Goal: Information Seeking & Learning: Learn about a topic

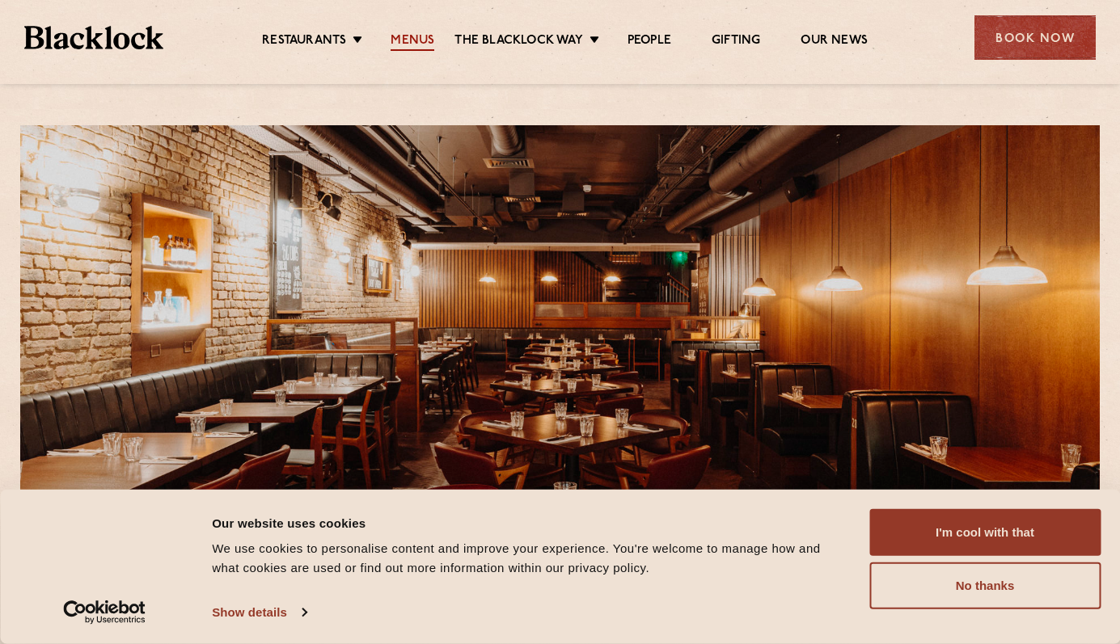
click at [407, 44] on link "Menus" at bounding box center [412, 42] width 44 height 18
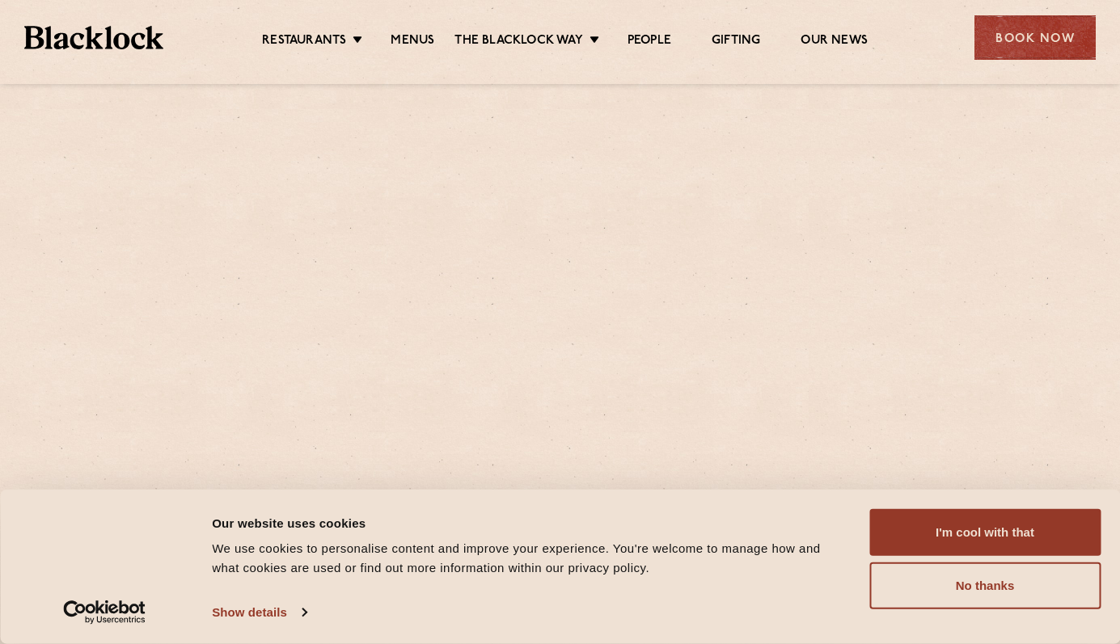
scroll to position [6, 0]
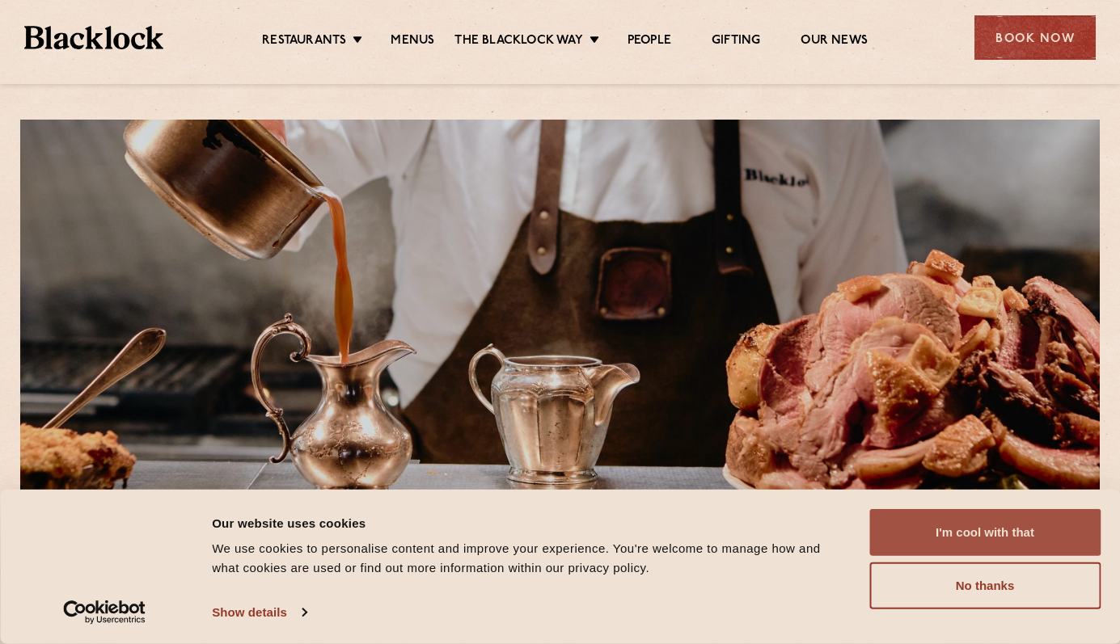
click at [1005, 536] on button "I'm cool with that" at bounding box center [984, 532] width 231 height 47
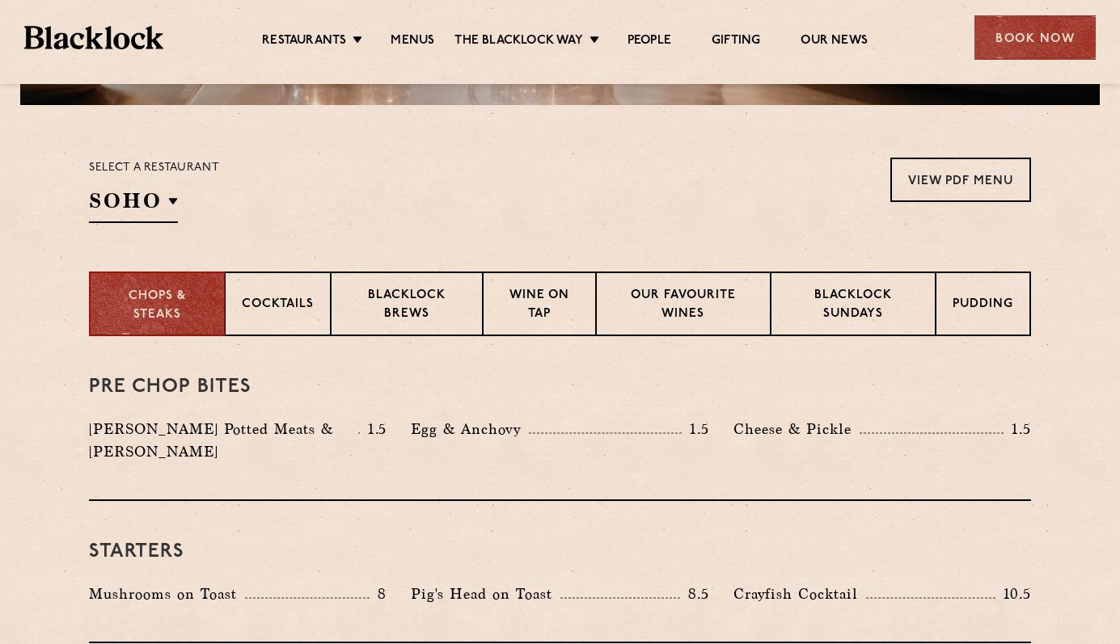
scroll to position [470, 0]
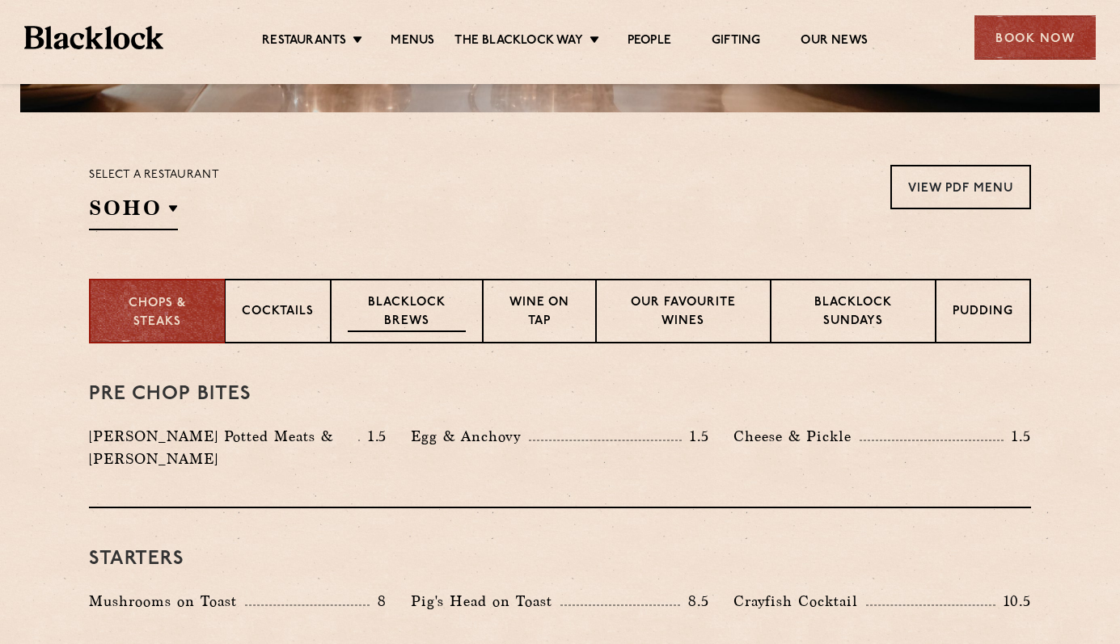
click at [410, 303] on p "Blacklock Brews" at bounding box center [407, 313] width 118 height 38
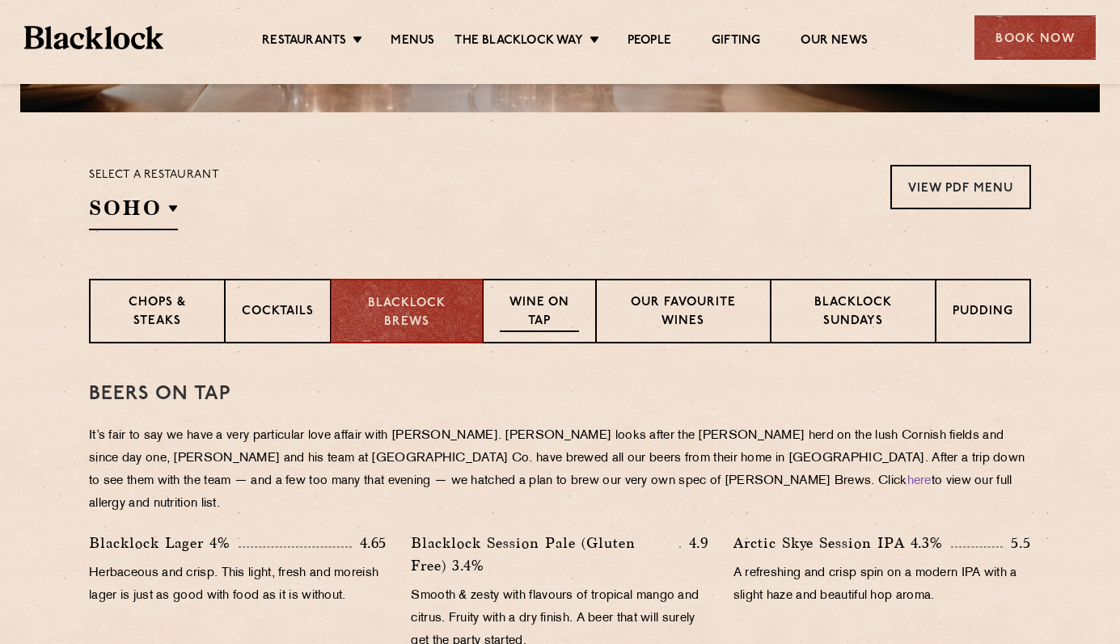
click at [523, 308] on p "Wine on Tap" at bounding box center [539, 313] width 79 height 38
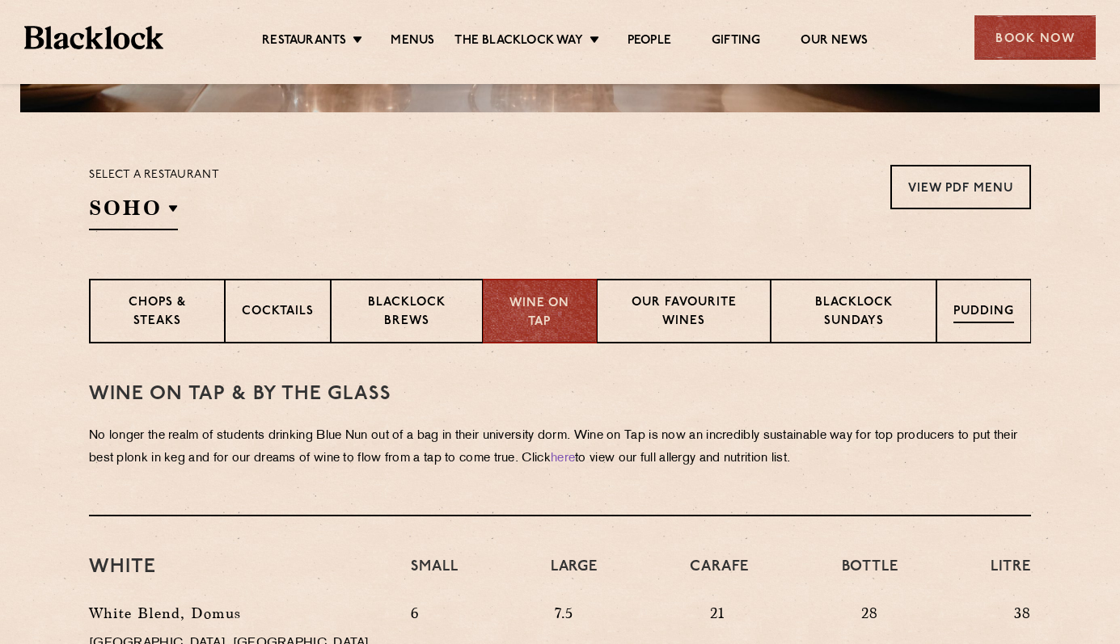
click at [999, 304] on p "Pudding" at bounding box center [983, 313] width 61 height 20
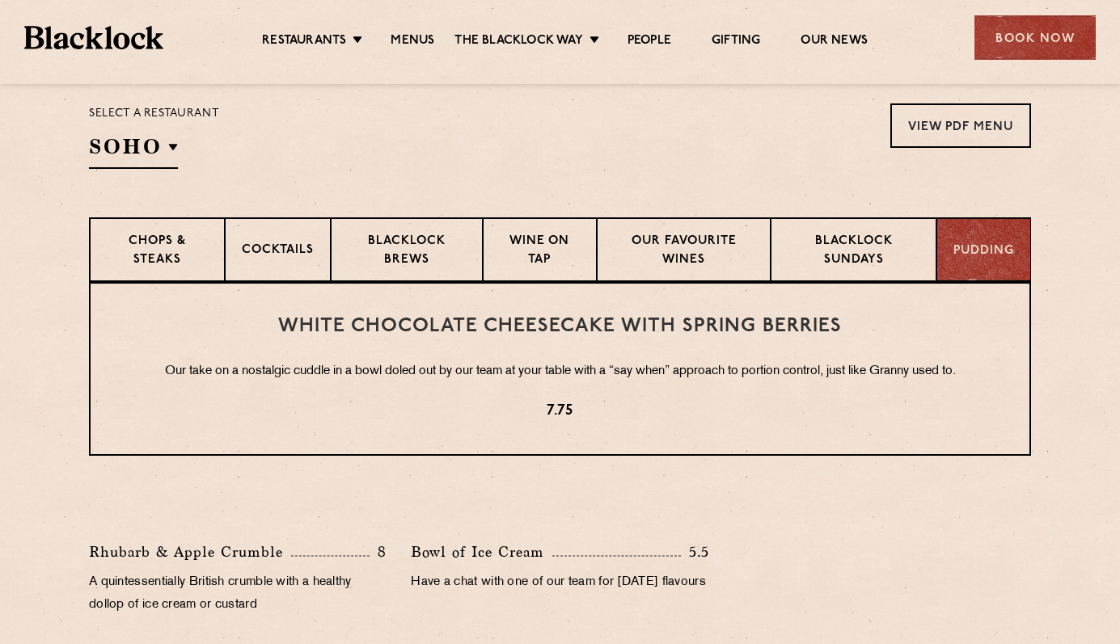
scroll to position [436, 0]
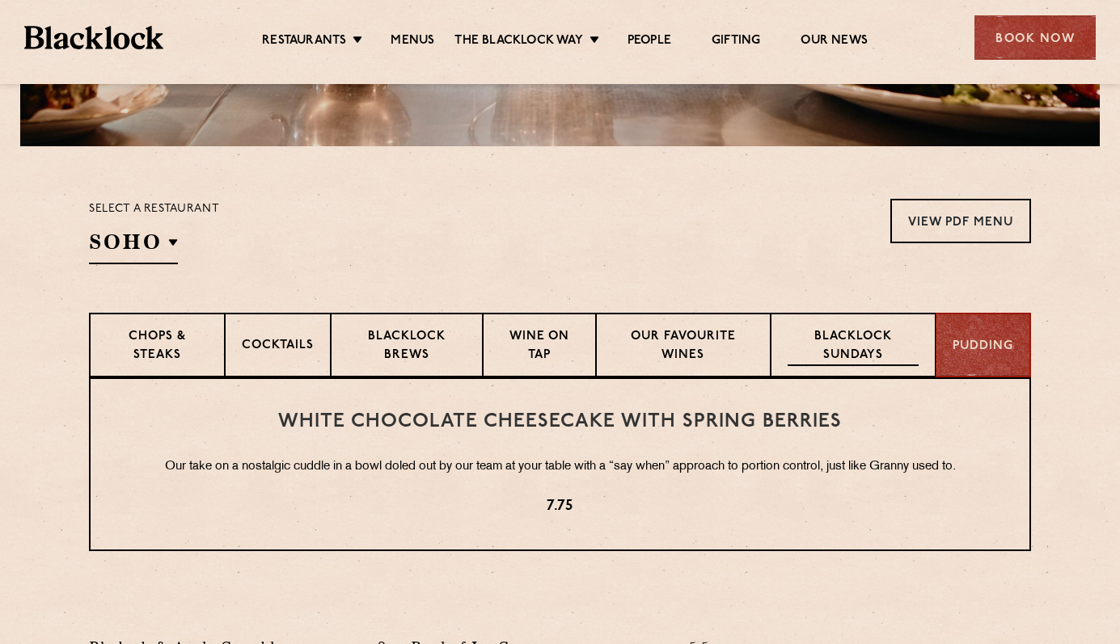
click at [878, 340] on p "Blacklock Sundays" at bounding box center [852, 347] width 131 height 38
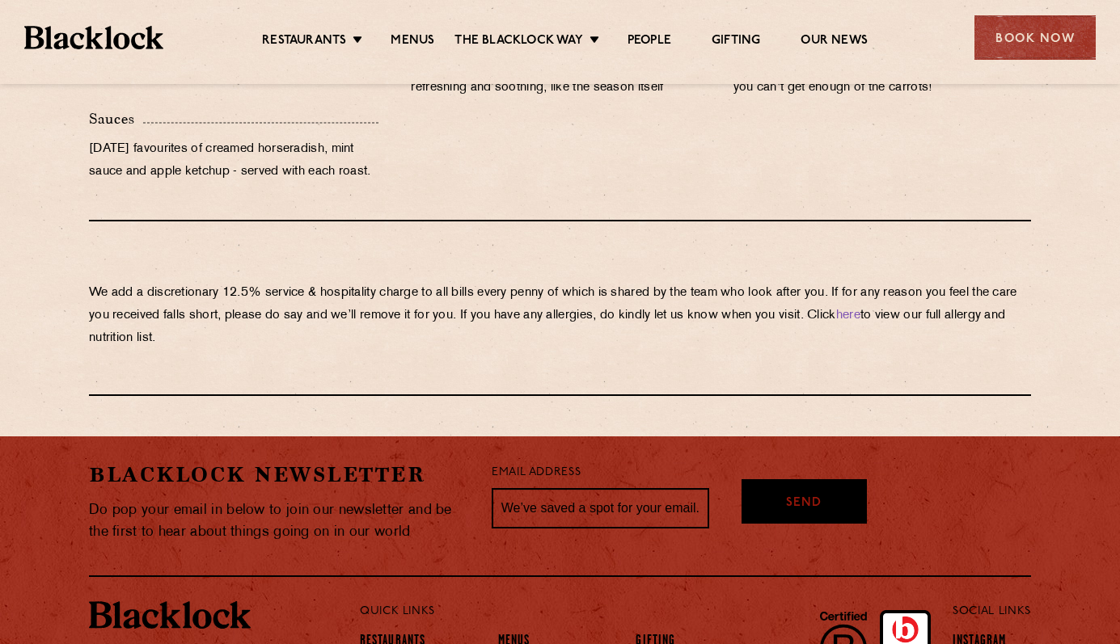
scroll to position [1878, 0]
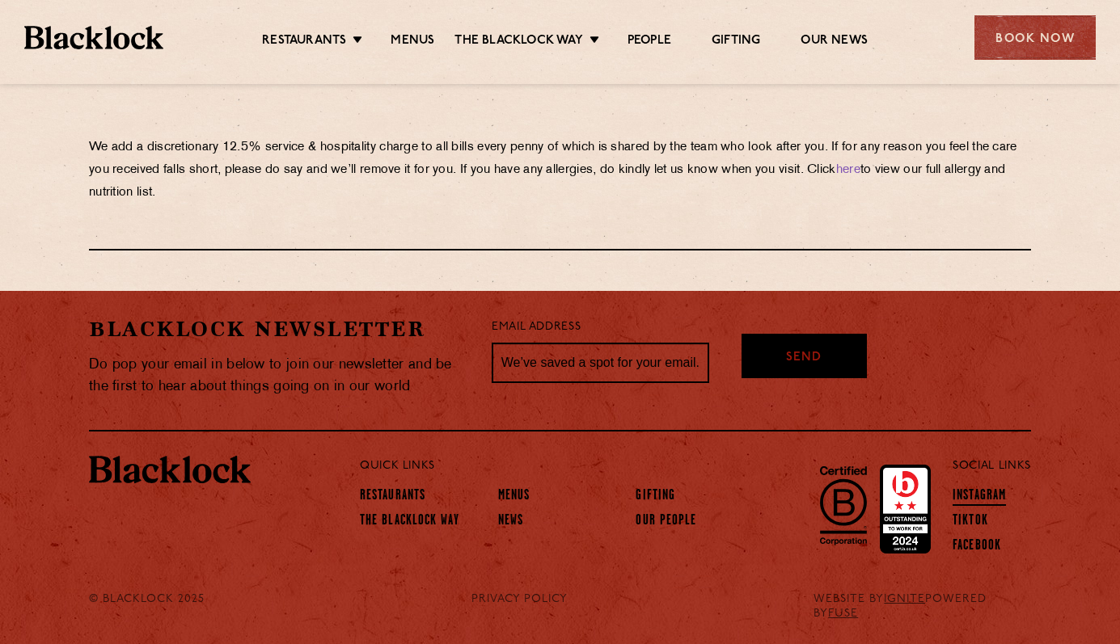
click at [990, 490] on link "Instagram" at bounding box center [978, 497] width 53 height 18
